Goal: Information Seeking & Learning: Check status

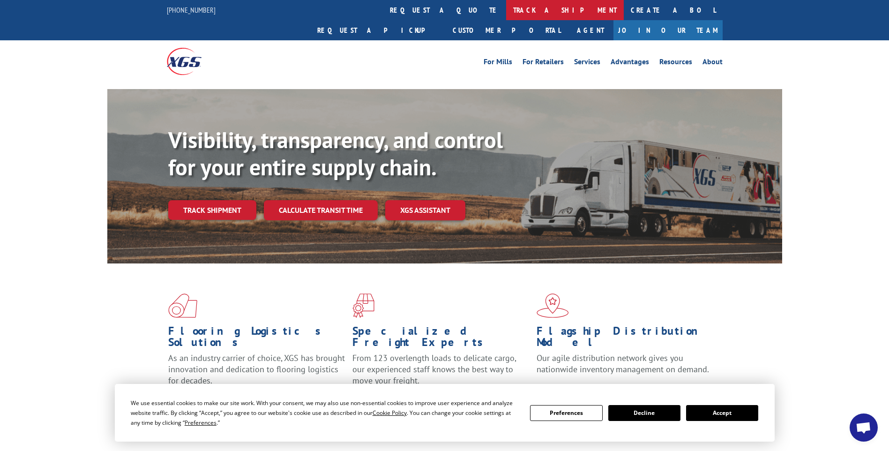
click at [506, 11] on link "track a shipment" at bounding box center [565, 10] width 118 height 20
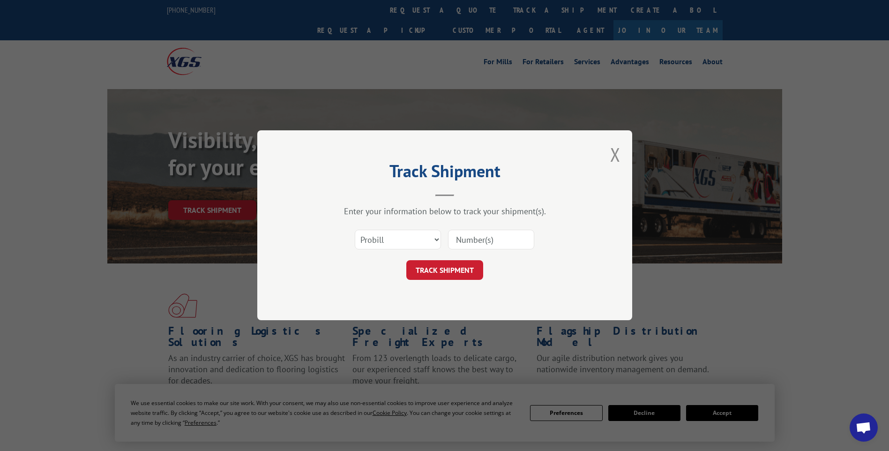
click at [480, 234] on input at bounding box center [491, 240] width 86 height 20
paste input "17014212"
type input "17014212"
click at [463, 276] on button "TRACK SHIPMENT" at bounding box center [444, 271] width 77 height 20
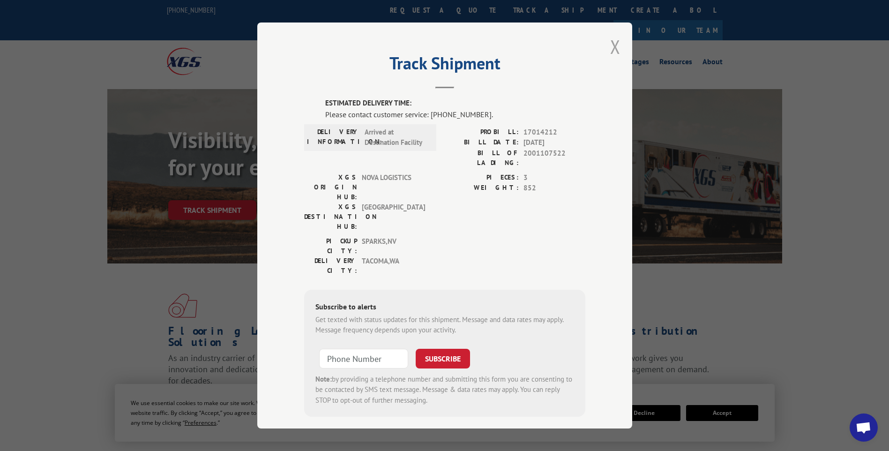
click at [616, 55] on button "Close modal" at bounding box center [615, 46] width 10 height 25
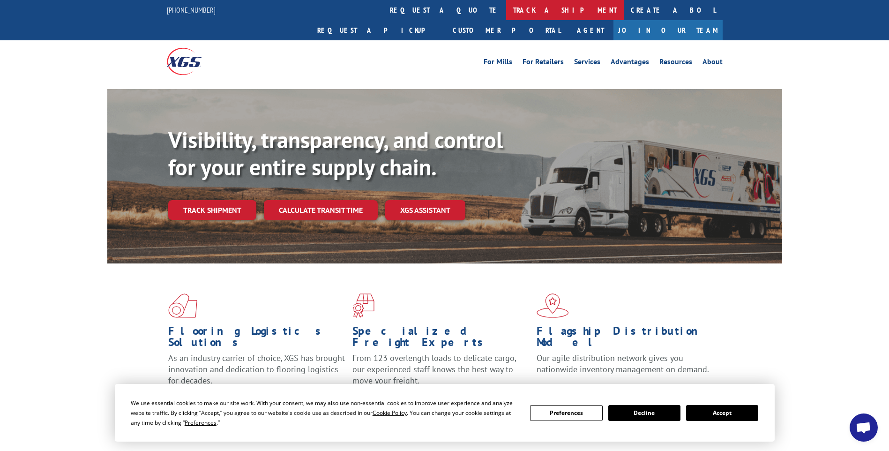
click at [506, 5] on link "track a shipment" at bounding box center [565, 10] width 118 height 20
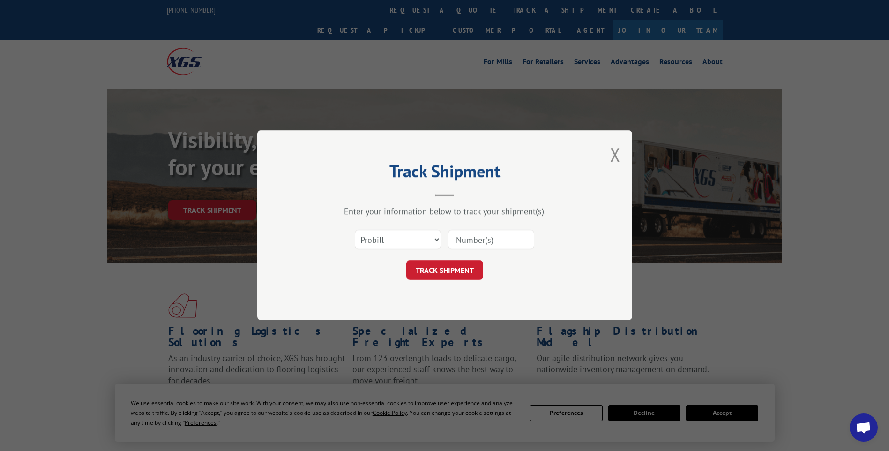
click at [473, 241] on input at bounding box center [491, 240] width 86 height 20
paste input "17014266"
type input "17014266"
click at [452, 268] on button "TRACK SHIPMENT" at bounding box center [444, 271] width 77 height 20
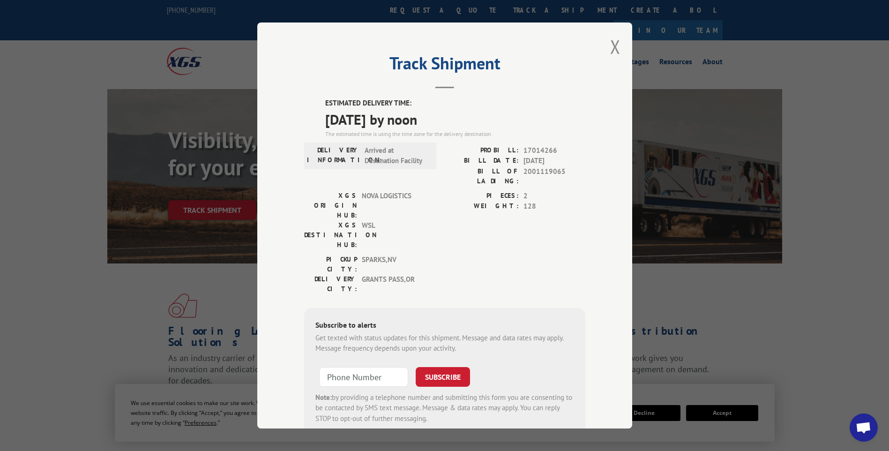
click at [623, 49] on div "Track Shipment ESTIMATED DELIVERY TIME: [DATE] by noon The estimated time is us…" at bounding box center [444, 226] width 375 height 406
click at [615, 51] on button "Close modal" at bounding box center [615, 46] width 10 height 25
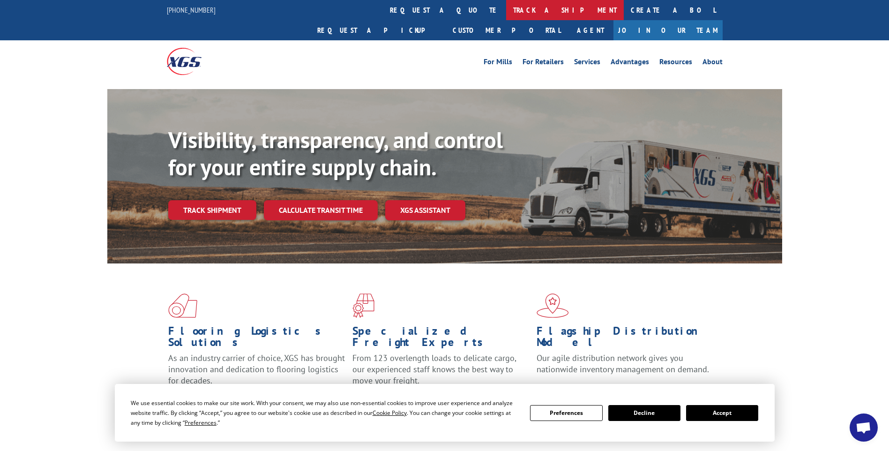
click at [506, 18] on link "track a shipment" at bounding box center [565, 10] width 118 height 20
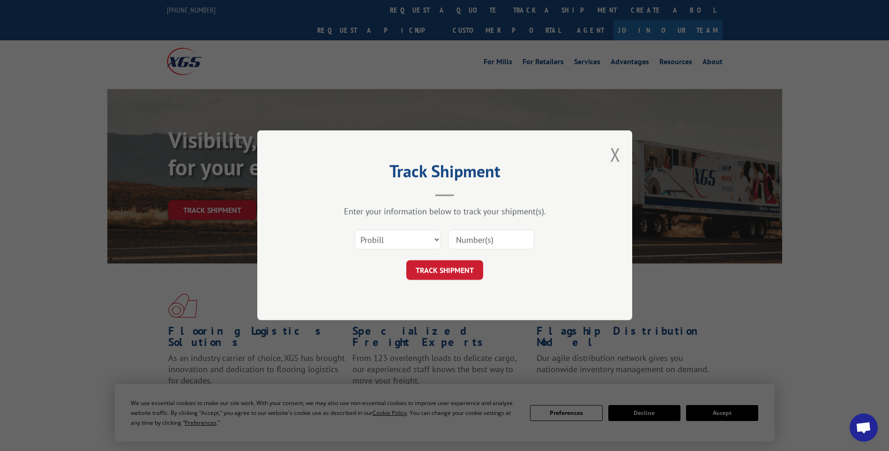
click at [459, 243] on input at bounding box center [491, 240] width 86 height 20
paste input "17014272"
type input "17014272"
click at [452, 275] on button "TRACK SHIPMENT" at bounding box center [444, 271] width 77 height 20
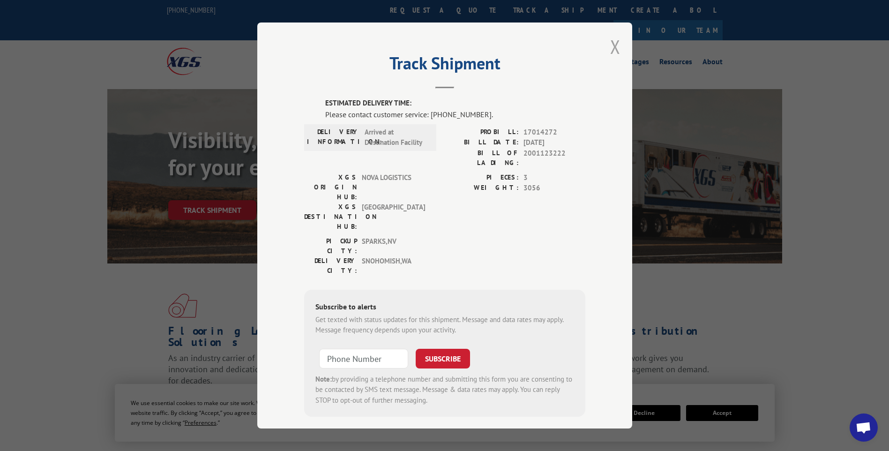
click at [616, 48] on button "Close modal" at bounding box center [615, 46] width 10 height 25
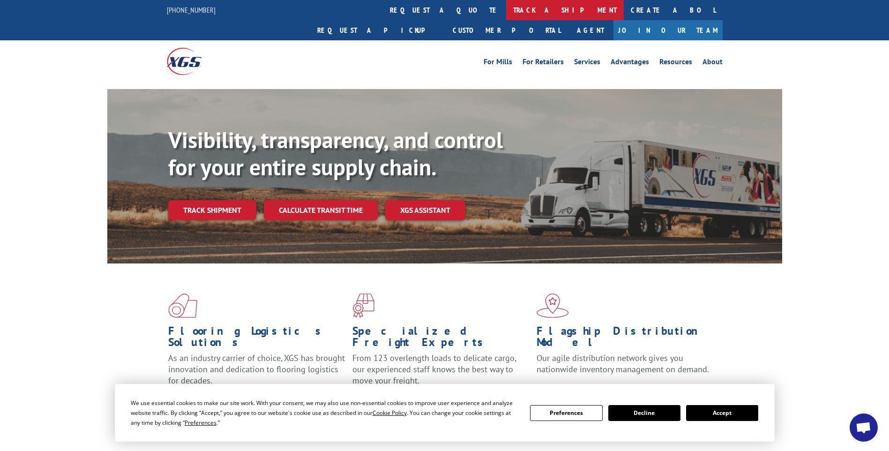
click at [506, 6] on link "track a shipment" at bounding box center [565, 10] width 118 height 20
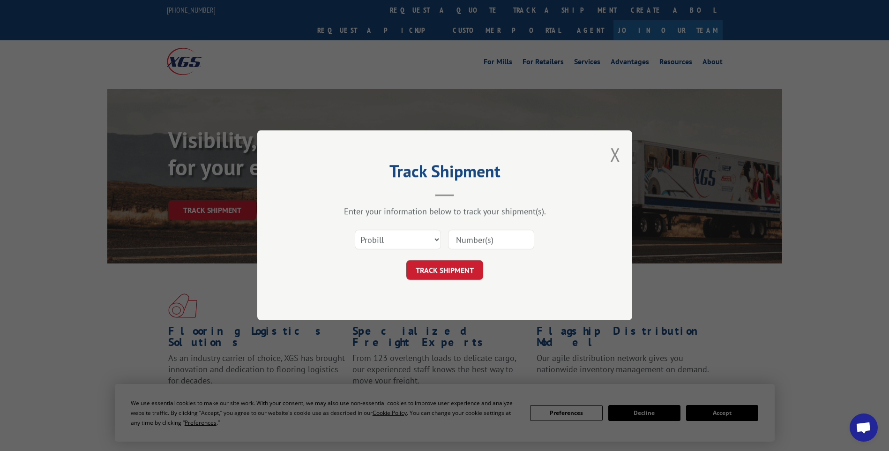
click at [461, 240] on input at bounding box center [491, 240] width 86 height 20
paste input "17014271"
type input "17014271"
click at [441, 276] on button "TRACK SHIPMENT" at bounding box center [444, 271] width 77 height 20
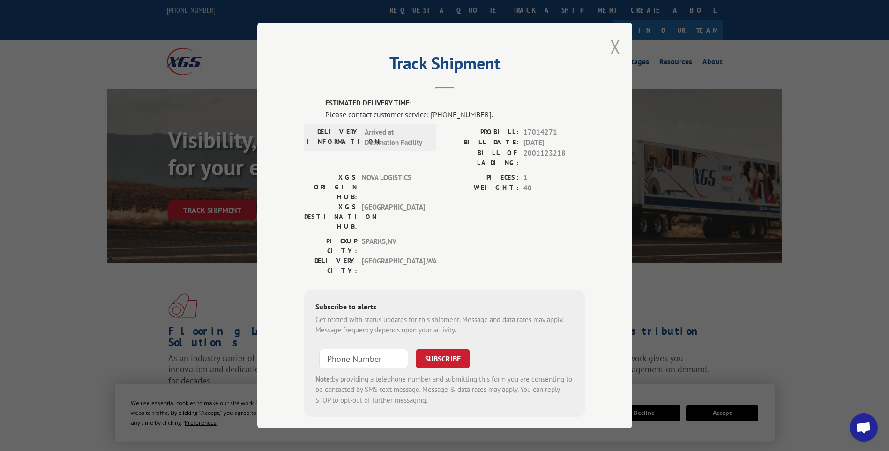
click at [611, 45] on button "Close modal" at bounding box center [615, 46] width 10 height 25
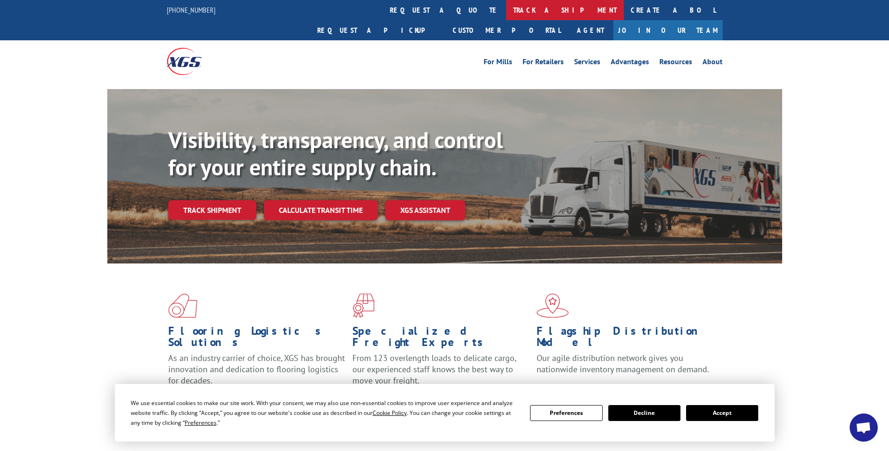
click at [506, 5] on link "track a shipment" at bounding box center [565, 10] width 118 height 20
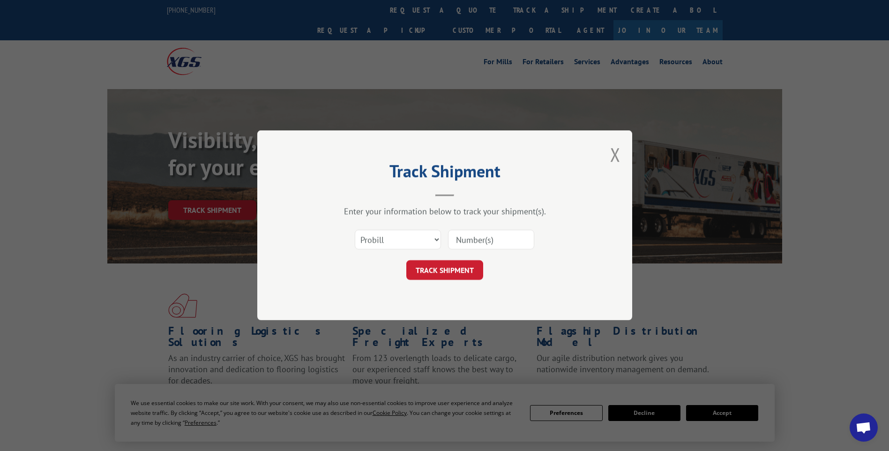
click at [464, 236] on input at bounding box center [491, 240] width 86 height 20
paste input "17014304"
type input "17014304"
click at [442, 276] on button "TRACK SHIPMENT" at bounding box center [444, 271] width 77 height 20
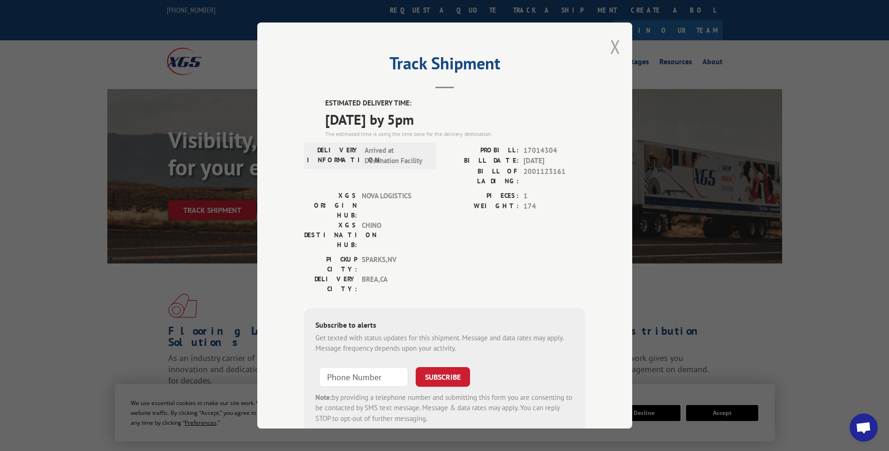
click at [610, 52] on button "Close modal" at bounding box center [615, 46] width 10 height 25
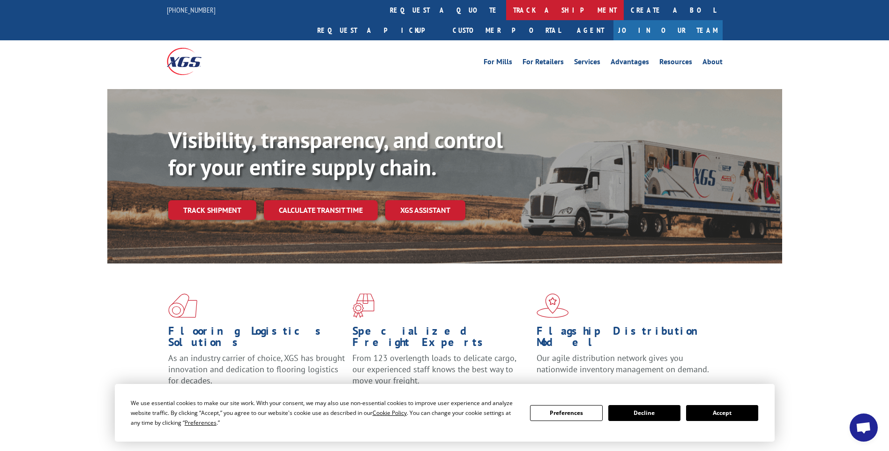
click at [506, 8] on link "track a shipment" at bounding box center [565, 10] width 118 height 20
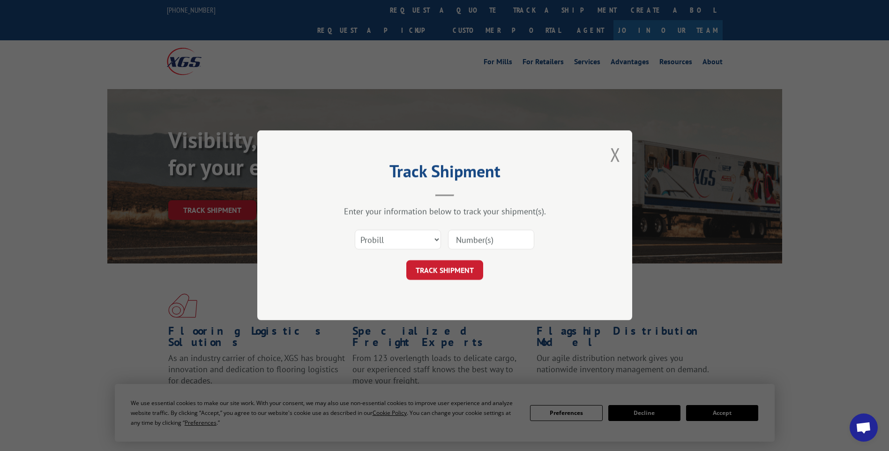
click at [465, 240] on input at bounding box center [491, 240] width 86 height 20
paste input "17014252"
type input "17014252"
click at [443, 270] on button "TRACK SHIPMENT" at bounding box center [444, 271] width 77 height 20
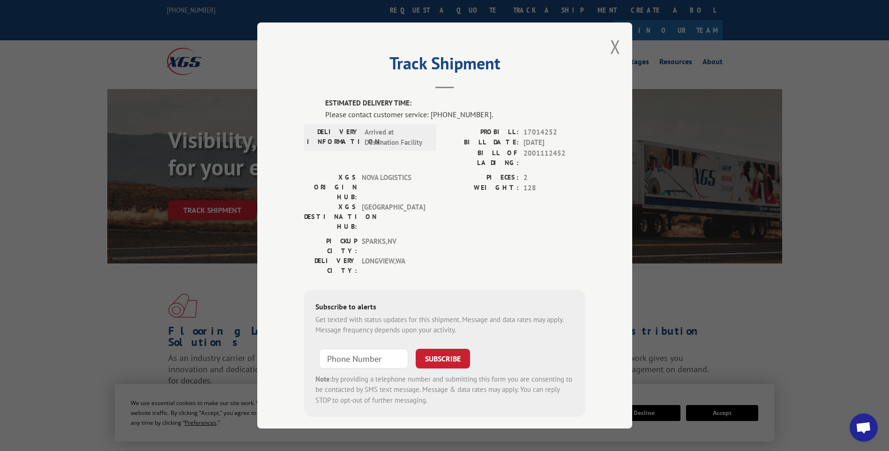
drag, startPoint x: 617, startPoint y: 45, endPoint x: 608, endPoint y: 59, distance: 16.3
click at [617, 45] on button "Close modal" at bounding box center [615, 46] width 10 height 25
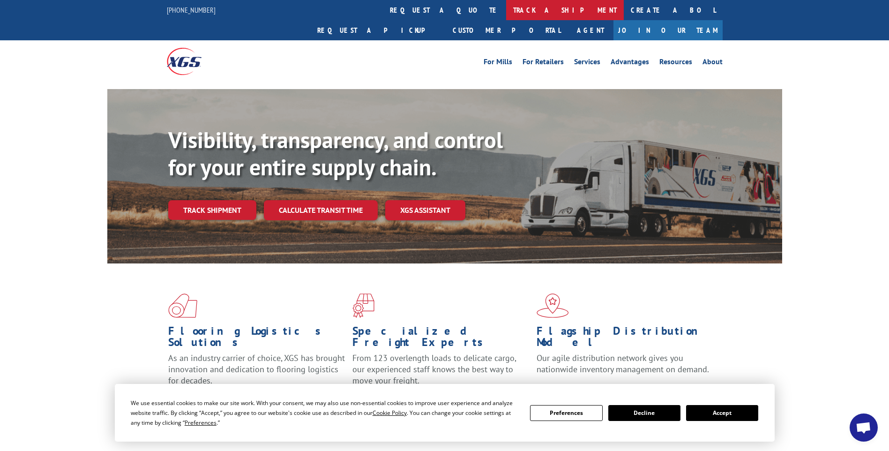
click at [506, 11] on link "track a shipment" at bounding box center [565, 10] width 118 height 20
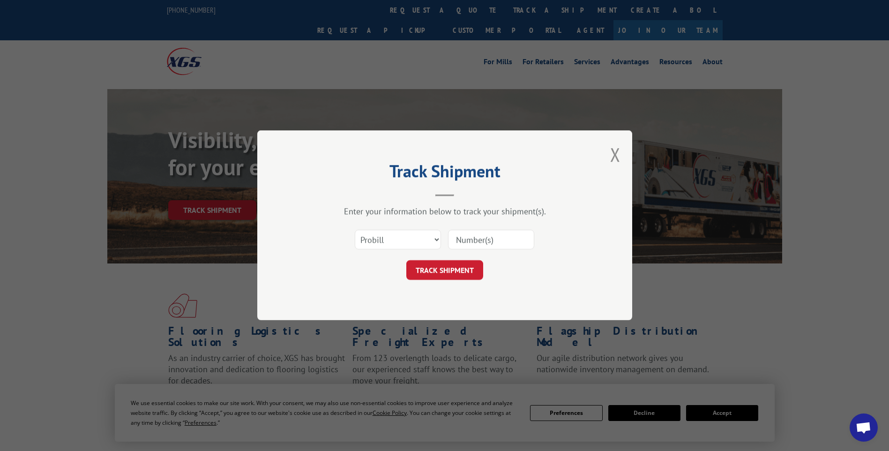
click at [479, 230] on input at bounding box center [491, 240] width 86 height 20
paste input "17014285"
type input "17014285"
click at [472, 276] on button "TRACK SHIPMENT" at bounding box center [444, 271] width 77 height 20
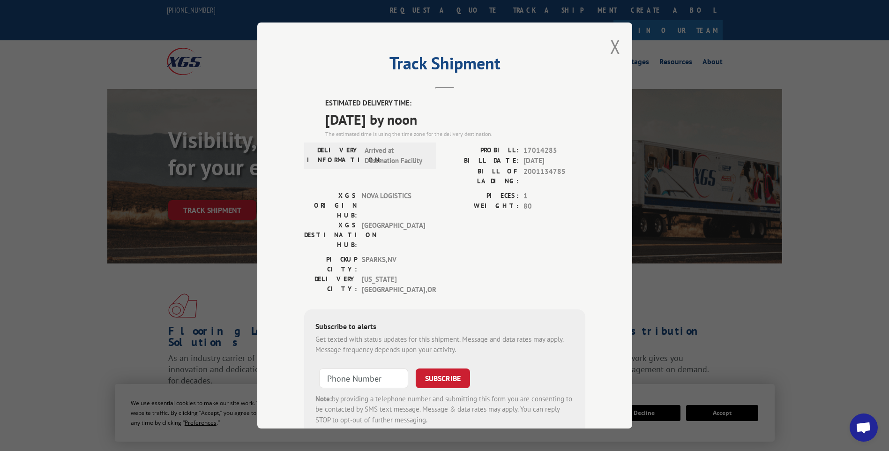
click at [606, 52] on div "Track Shipment ESTIMATED DELIVERY TIME: [DATE] by noon The estimated time is us…" at bounding box center [444, 226] width 375 height 406
click at [610, 50] on button "Close modal" at bounding box center [615, 46] width 10 height 25
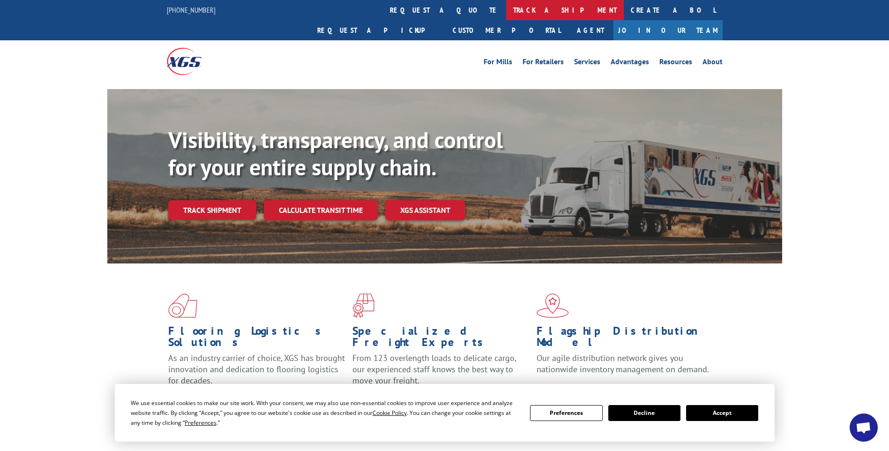
click at [506, 15] on link "track a shipment" at bounding box center [565, 10] width 118 height 20
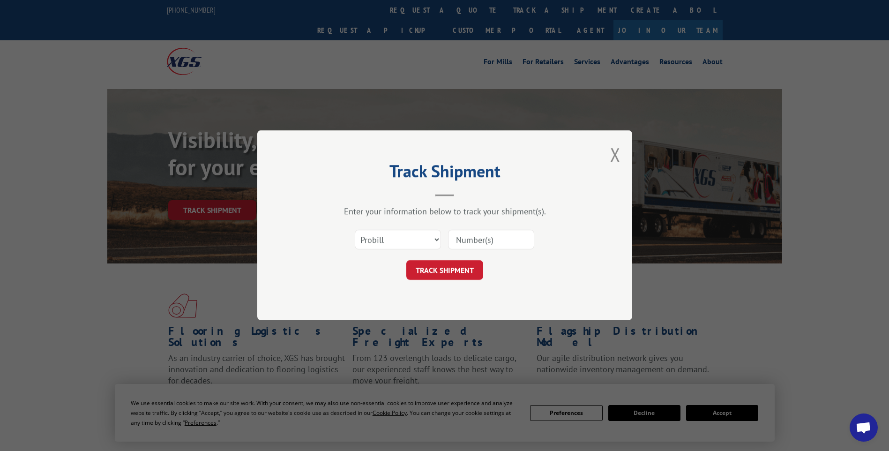
click at [467, 241] on input at bounding box center [491, 240] width 86 height 20
paste input "17014315"
type input "17014315"
click at [464, 277] on button "TRACK SHIPMENT" at bounding box center [444, 271] width 77 height 20
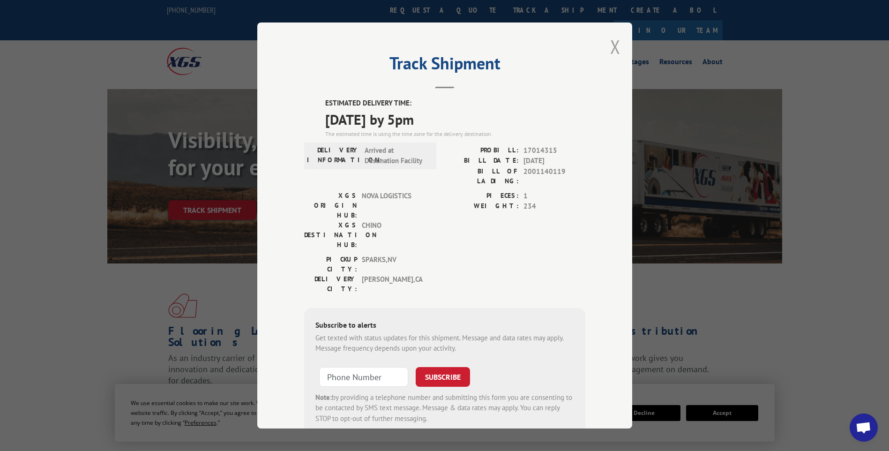
click at [610, 46] on button "Close modal" at bounding box center [615, 46] width 10 height 25
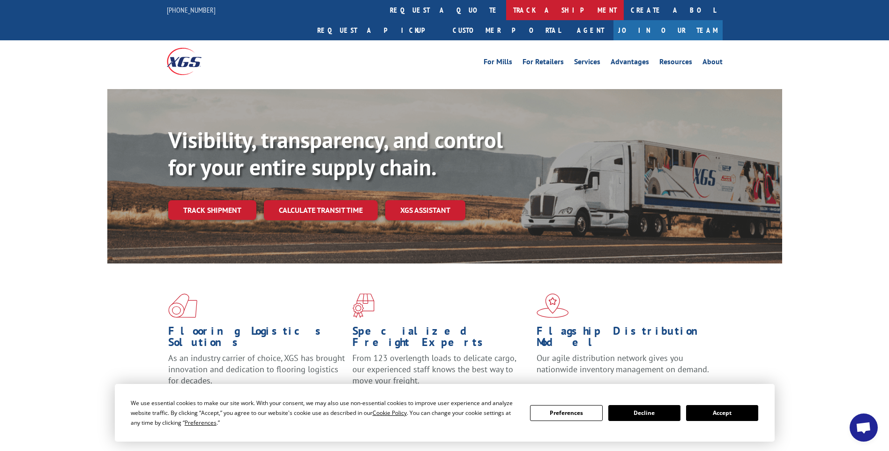
click at [506, 8] on link "track a shipment" at bounding box center [565, 10] width 118 height 20
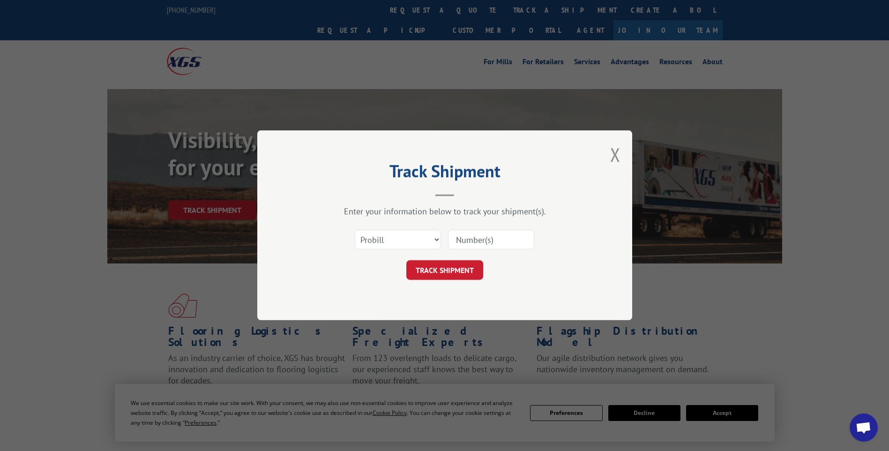
click at [468, 237] on input at bounding box center [491, 240] width 86 height 20
paste input "17014314"
type input "17014314"
click at [451, 269] on button "TRACK SHIPMENT" at bounding box center [444, 271] width 77 height 20
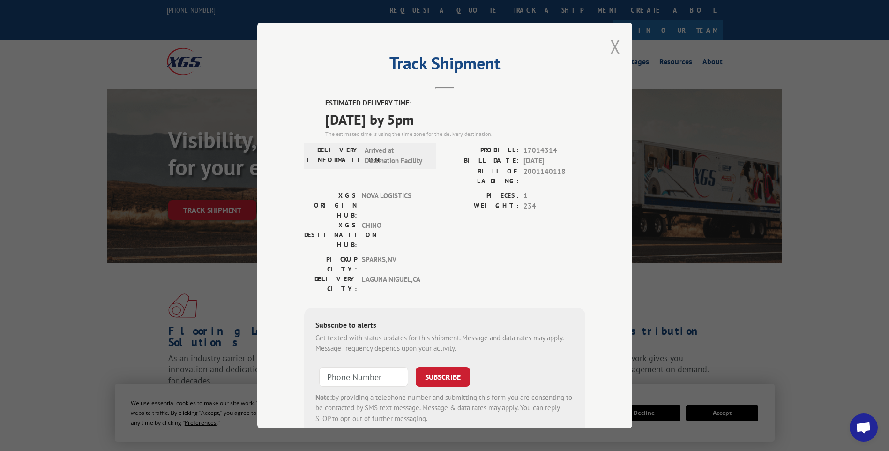
click at [616, 45] on button "Close modal" at bounding box center [615, 46] width 10 height 25
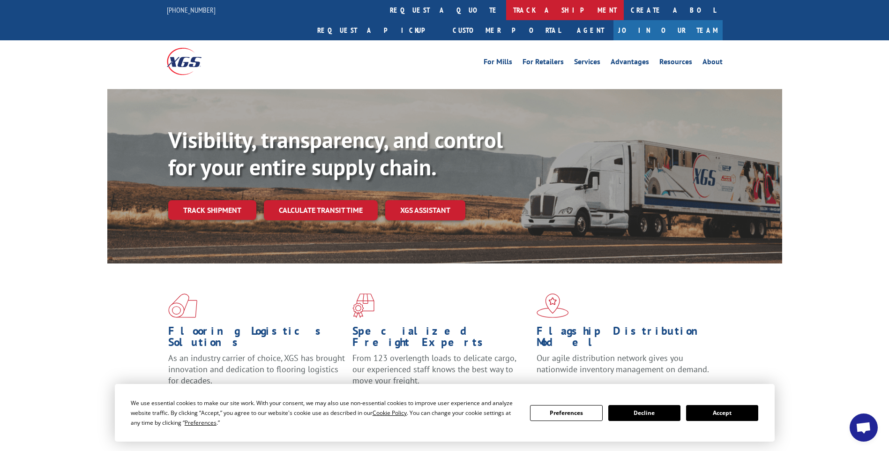
click at [506, 9] on link "track a shipment" at bounding box center [565, 10] width 118 height 20
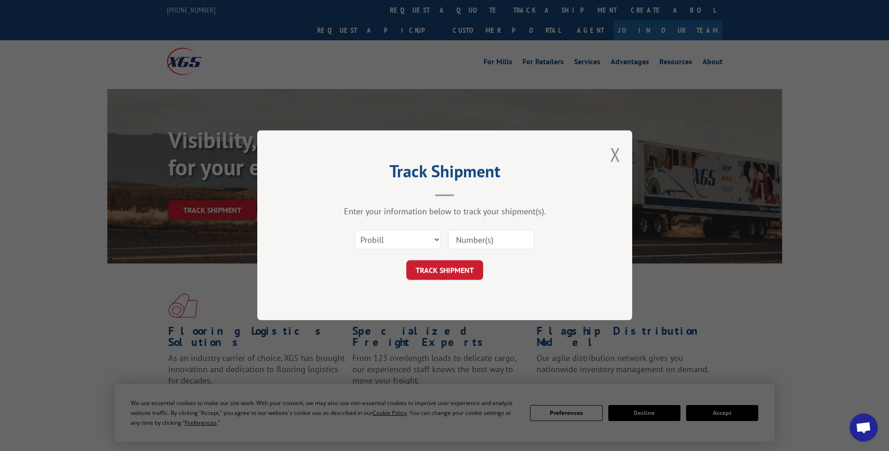
click at [487, 239] on input at bounding box center [491, 240] width 86 height 20
paste input "17014313"
type input "17014313"
click at [452, 270] on button "TRACK SHIPMENT" at bounding box center [444, 271] width 77 height 20
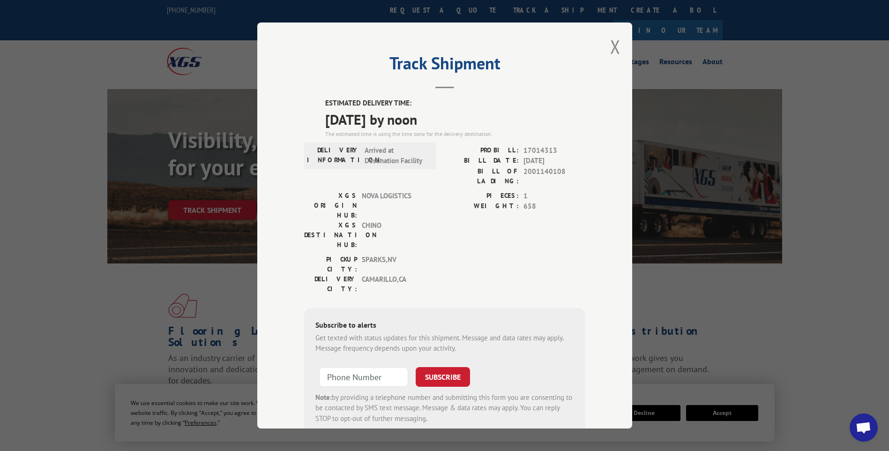
click at [605, 46] on div "Track Shipment ESTIMATED DELIVERY TIME: [DATE] by noon The estimated time is us…" at bounding box center [444, 226] width 375 height 406
click at [610, 51] on button "Close modal" at bounding box center [615, 46] width 10 height 25
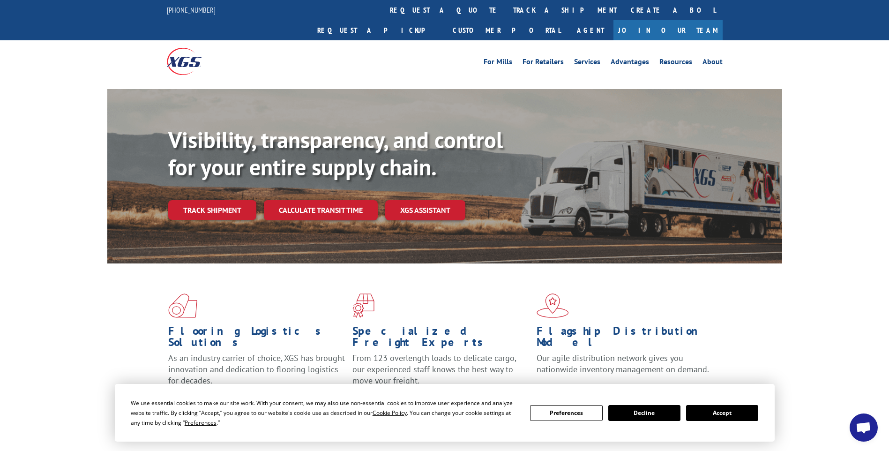
click at [506, 1] on link "track a shipment" at bounding box center [565, 10] width 118 height 20
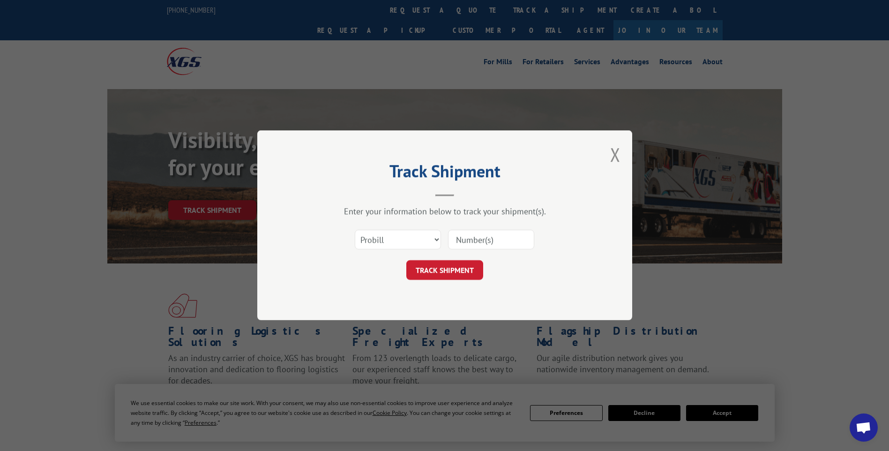
click at [463, 237] on input at bounding box center [491, 240] width 86 height 20
paste input "17014318"
type input "17014318"
click at [462, 263] on button "TRACK SHIPMENT" at bounding box center [444, 271] width 77 height 20
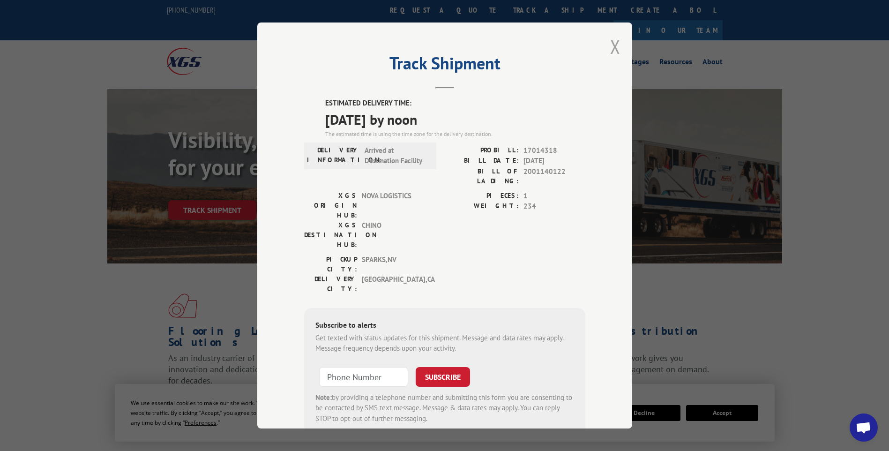
click at [610, 47] on button "Close modal" at bounding box center [615, 46] width 10 height 25
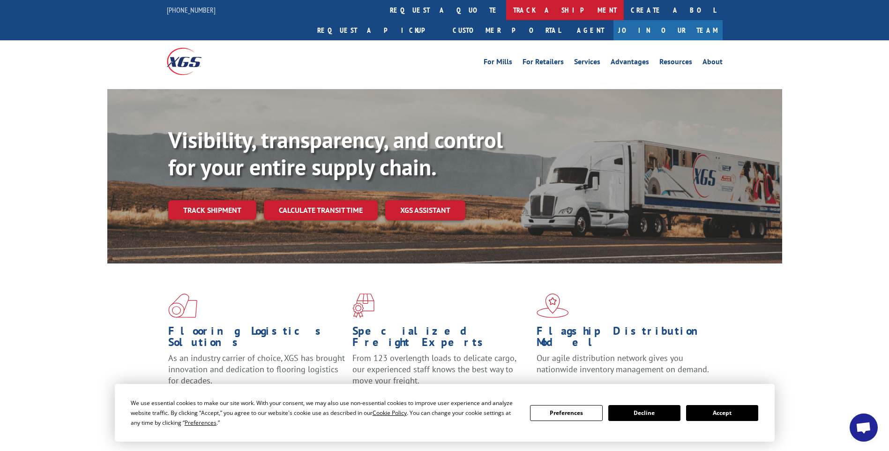
click at [506, 12] on link "track a shipment" at bounding box center [565, 10] width 118 height 20
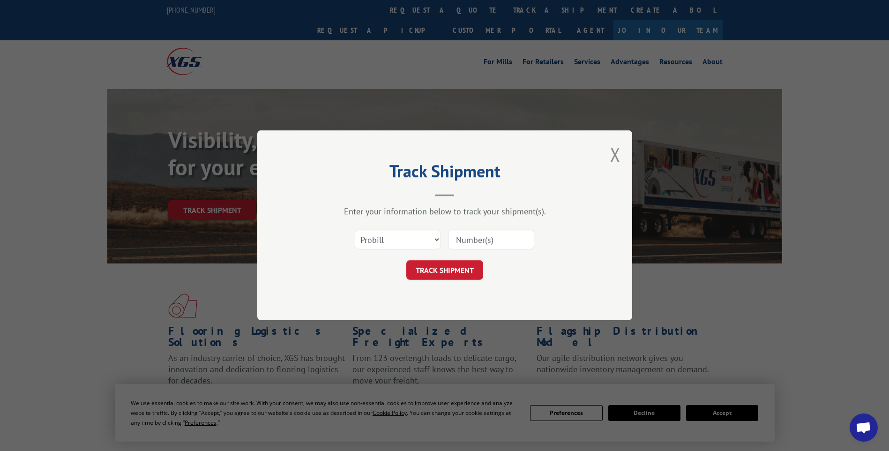
click at [454, 243] on input at bounding box center [491, 240] width 86 height 20
paste input "17014317"
type input "17014317"
click at [459, 272] on button "TRACK SHIPMENT" at bounding box center [444, 271] width 77 height 20
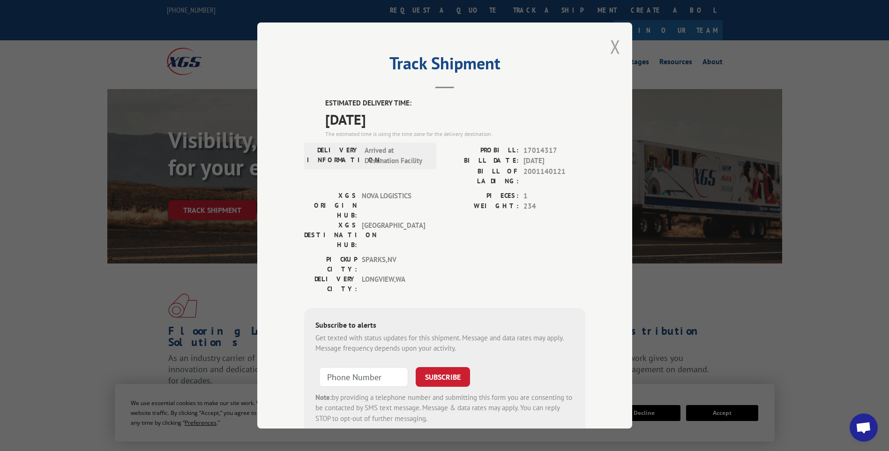
click at [610, 52] on button "Close modal" at bounding box center [615, 46] width 10 height 25
